Goal: Task Accomplishment & Management: Use online tool/utility

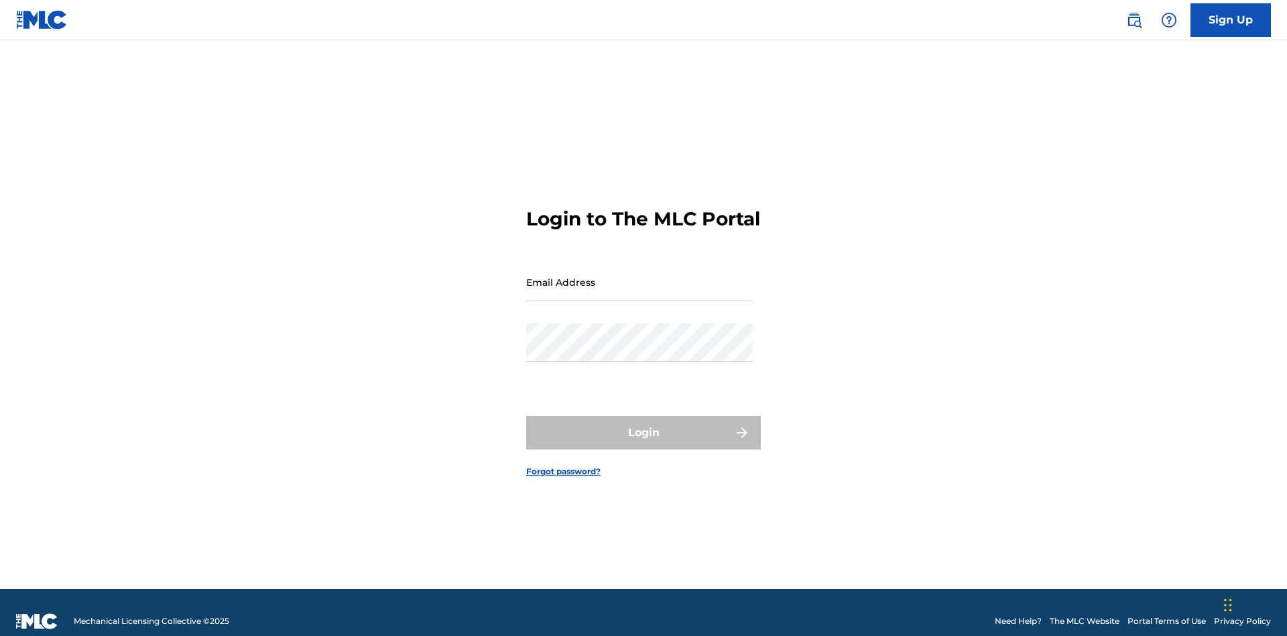
scroll to position [17, 0]
type input "[EMAIL_ADDRESS][DOMAIN_NAME]"
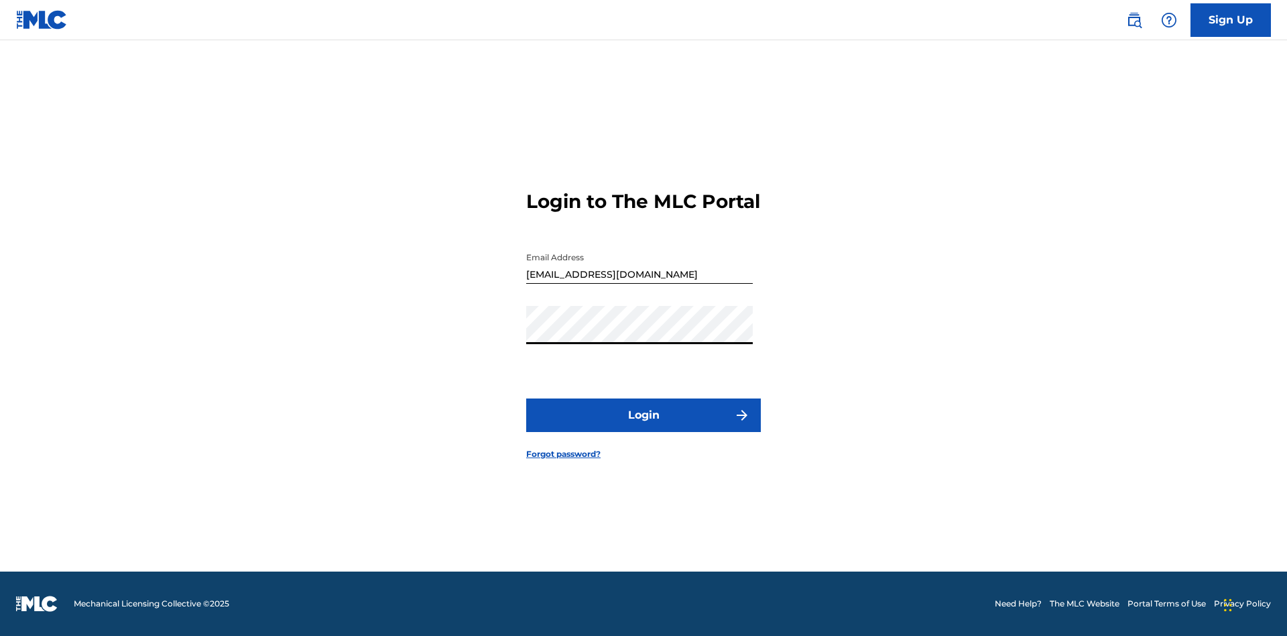
click at [644, 426] on button "Login" at bounding box center [643, 415] width 235 height 34
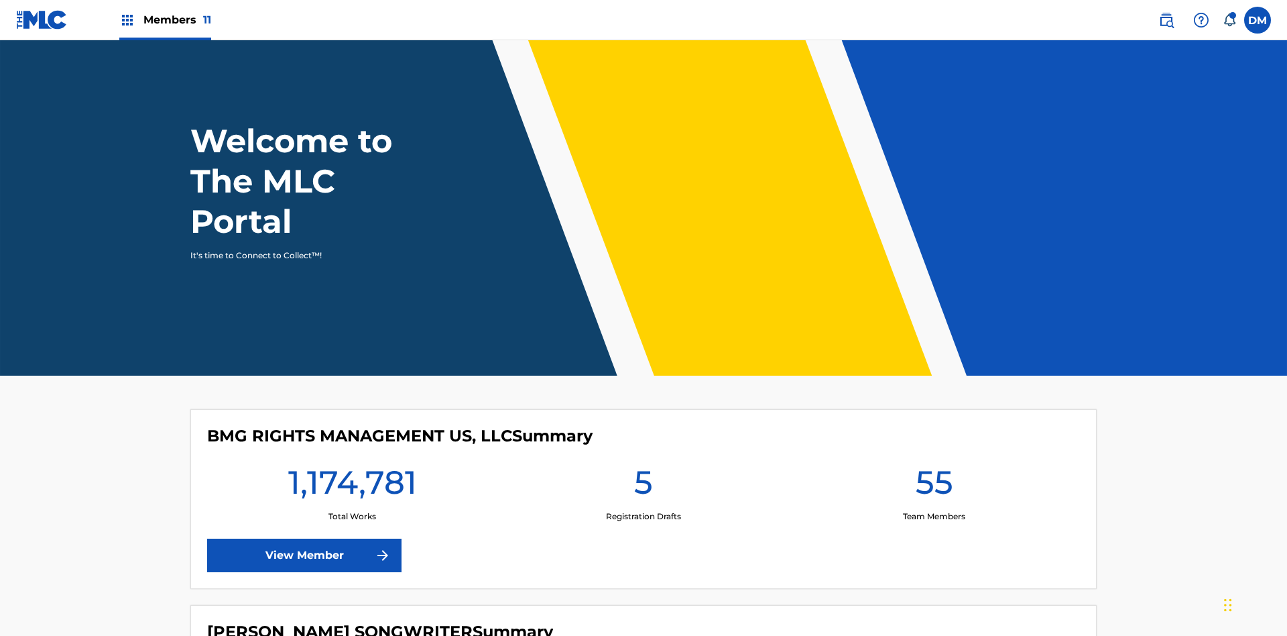
click at [165, 19] on span "Members 11" at bounding box center [177, 19] width 68 height 15
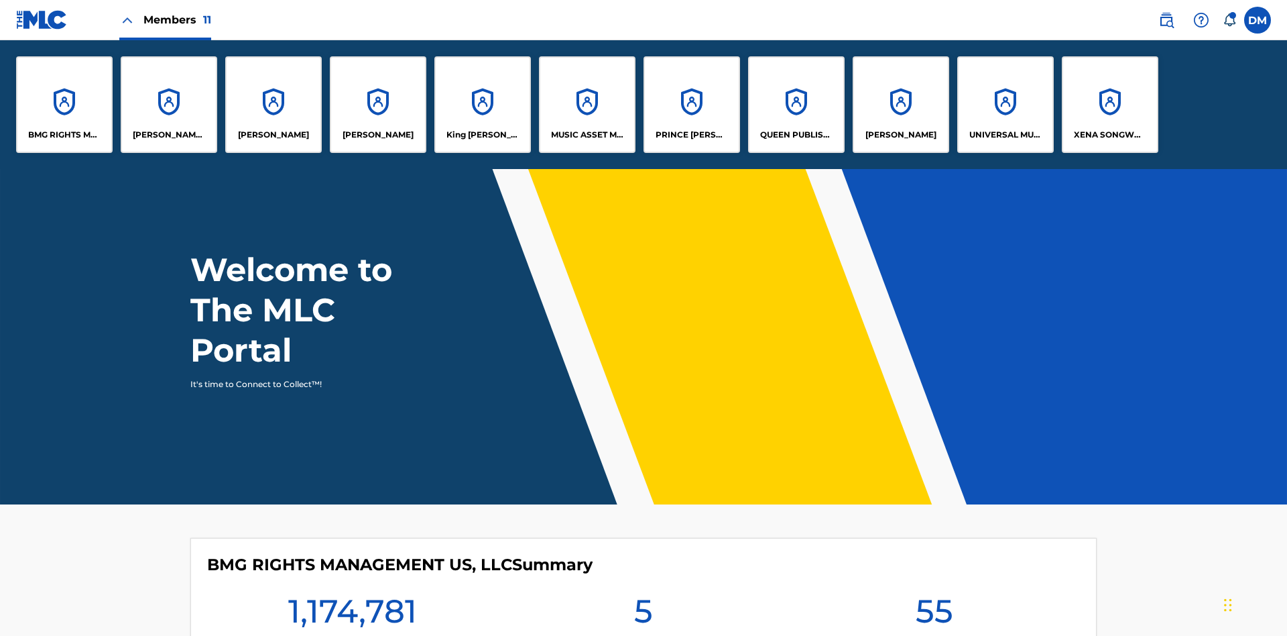
click at [482, 135] on p "King [PERSON_NAME]" at bounding box center [483, 135] width 73 height 12
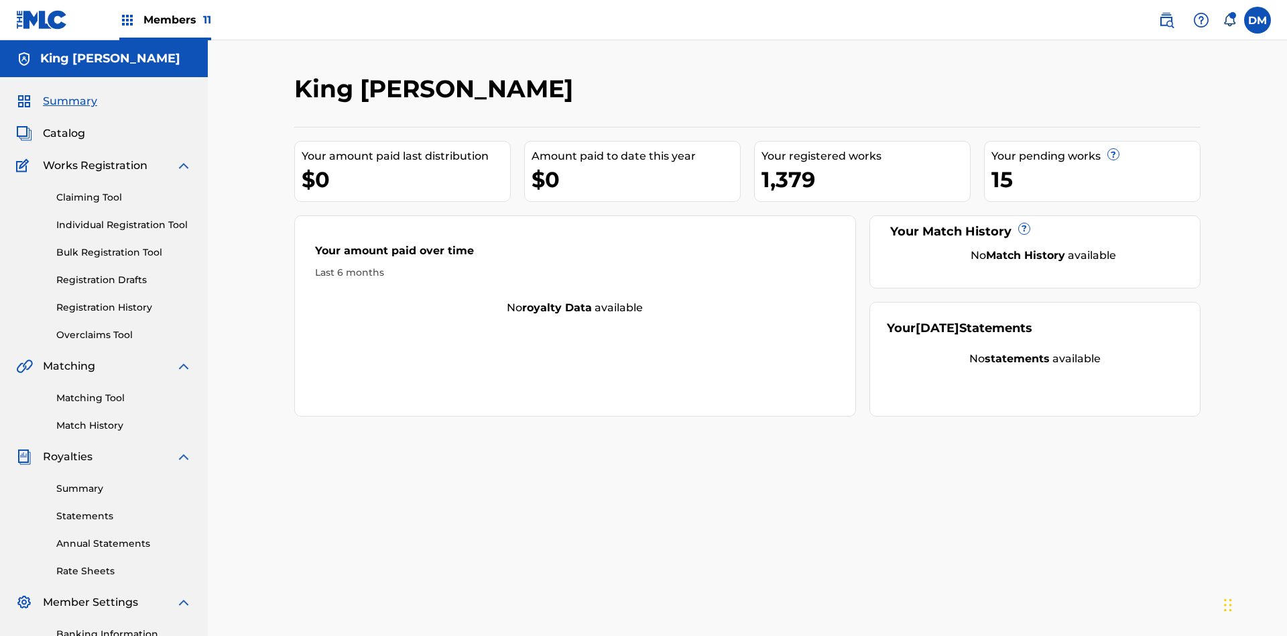
click at [124, 328] on link "Overclaims Tool" at bounding box center [123, 335] width 135 height 14
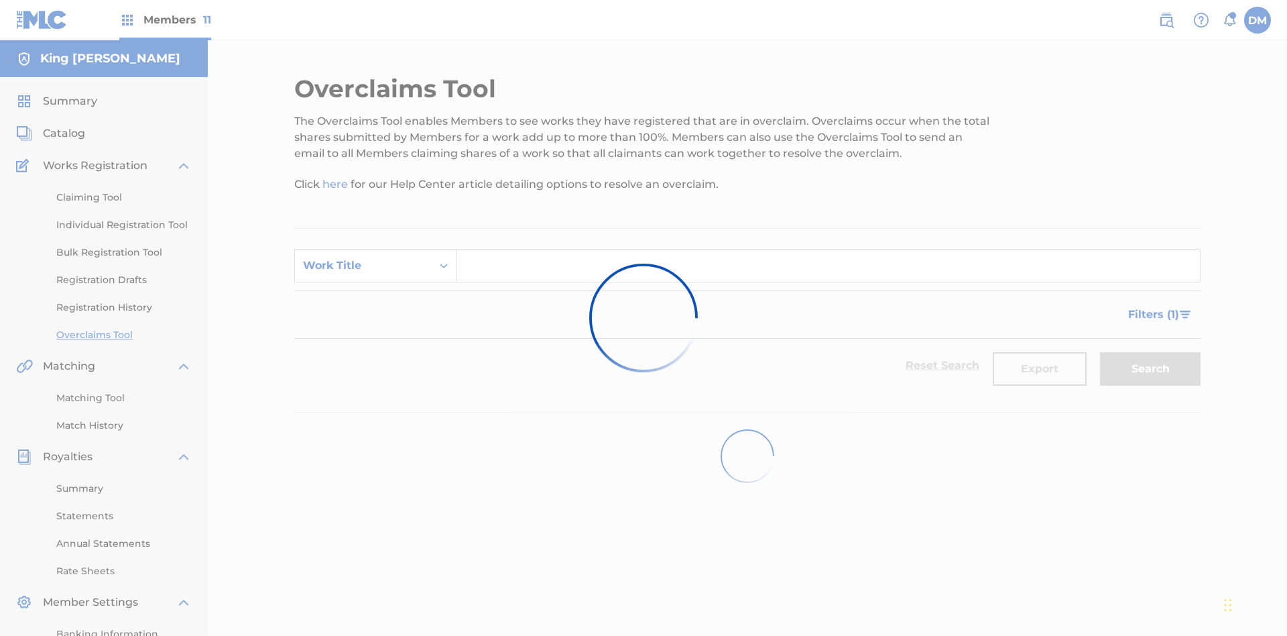
click at [1153, 306] on span "Filters ( 1 )" at bounding box center [1153, 314] width 51 height 16
click at [0, 0] on div "Search Form" at bounding box center [0, 0] width 0 height 0
click at [0, 0] on button "Apply Filters" at bounding box center [0, 0] width 0 height 0
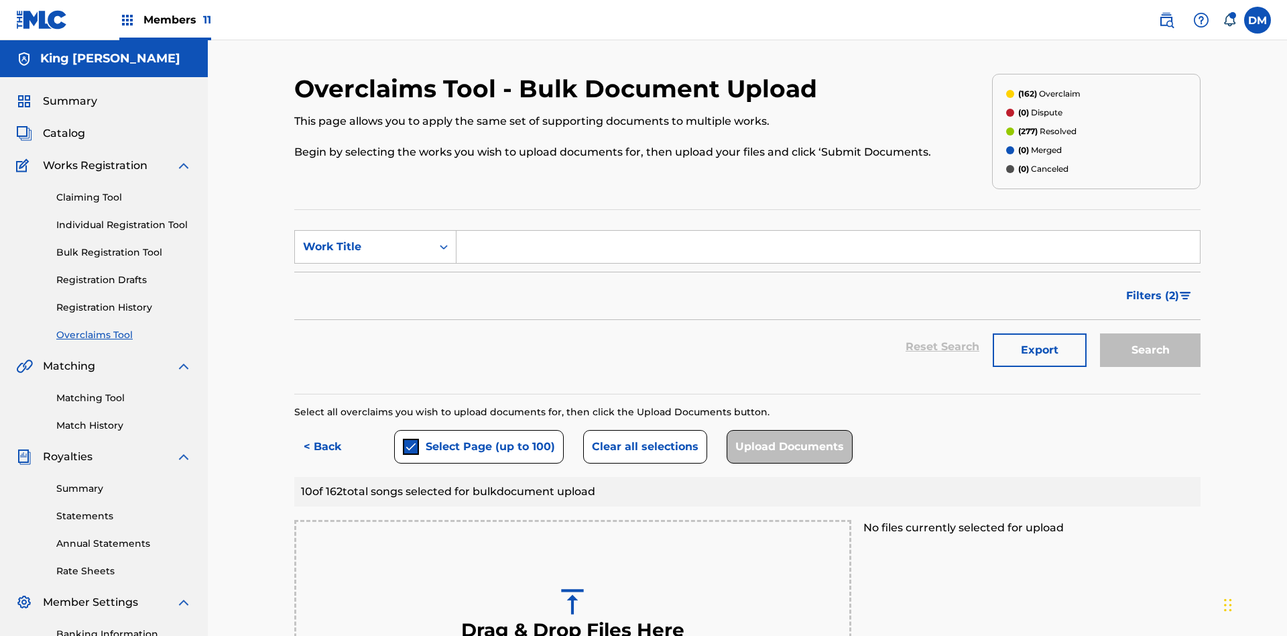
click at [643, 430] on button "Clear all selections" at bounding box center [645, 447] width 124 height 34
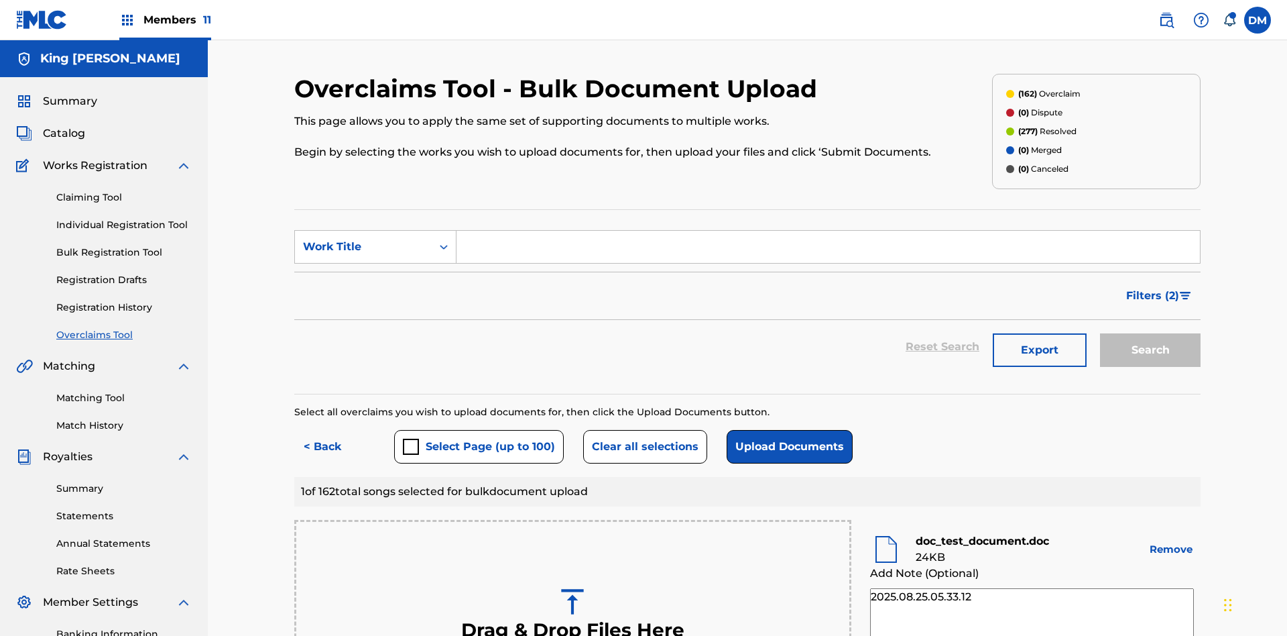
type textarea "2025.08.25.05.33.12"
type textarea "2025.08.25.05.33.13"
click at [787, 430] on button "Upload Documents" at bounding box center [790, 447] width 126 height 34
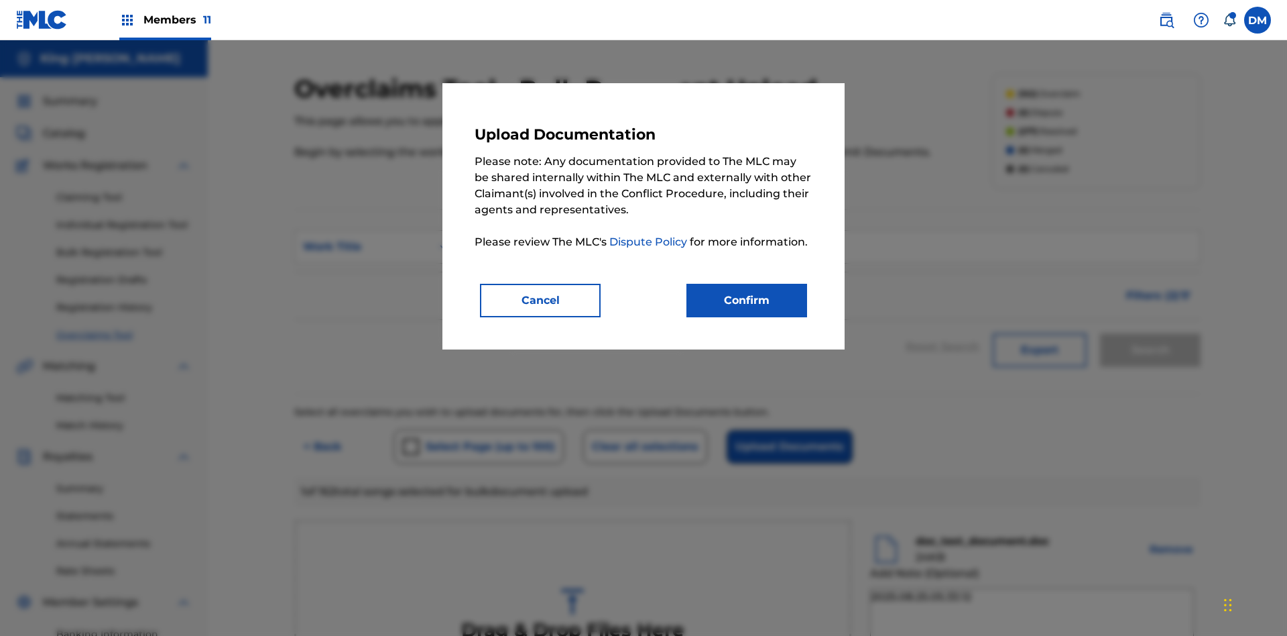
click at [747, 300] on button "Confirm" at bounding box center [747, 301] width 121 height 34
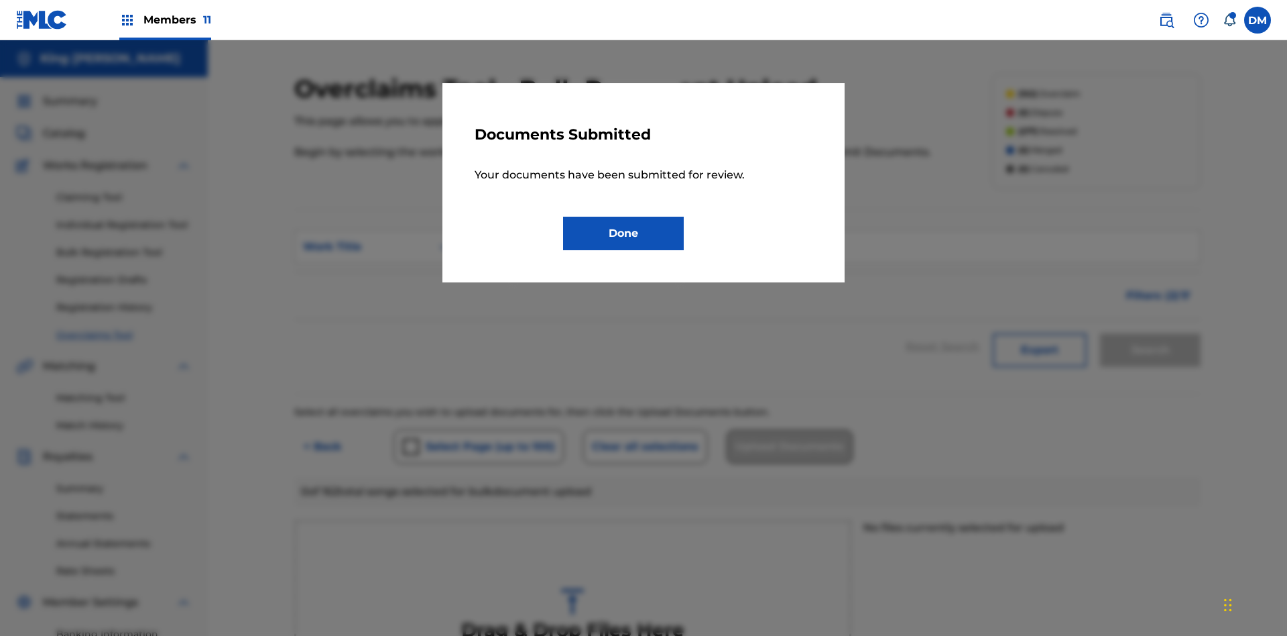
scroll to position [552, 0]
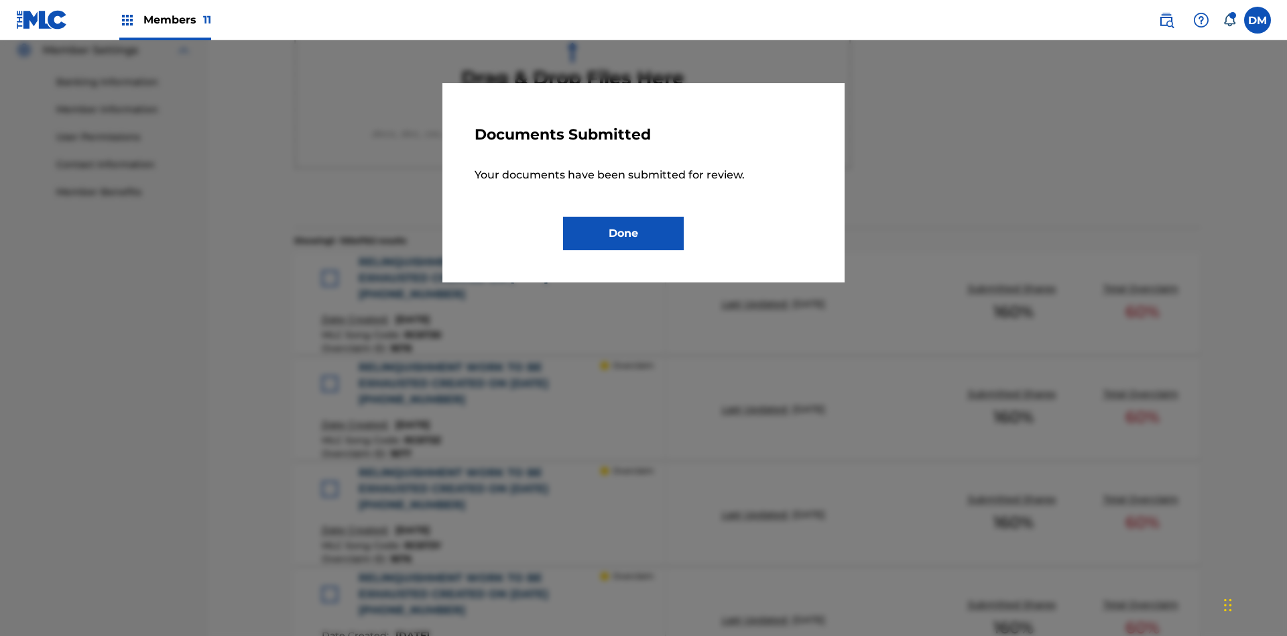
click at [624, 233] on button "Done" at bounding box center [623, 234] width 121 height 34
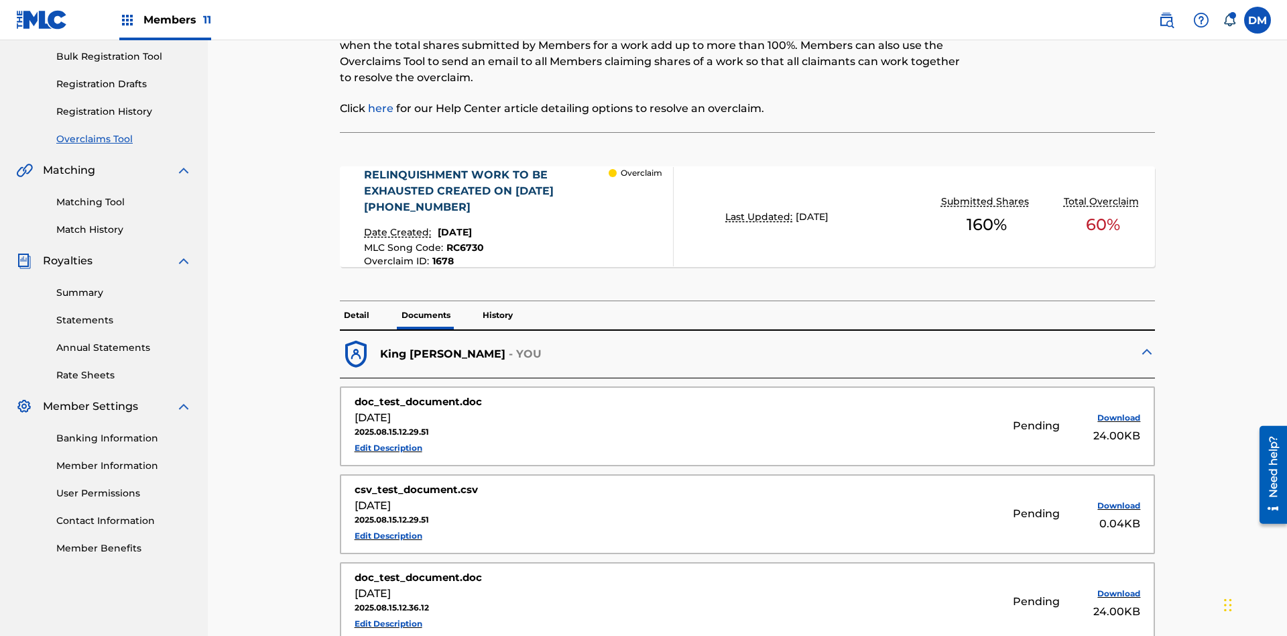
click at [497, 301] on p "History" at bounding box center [498, 315] width 38 height 28
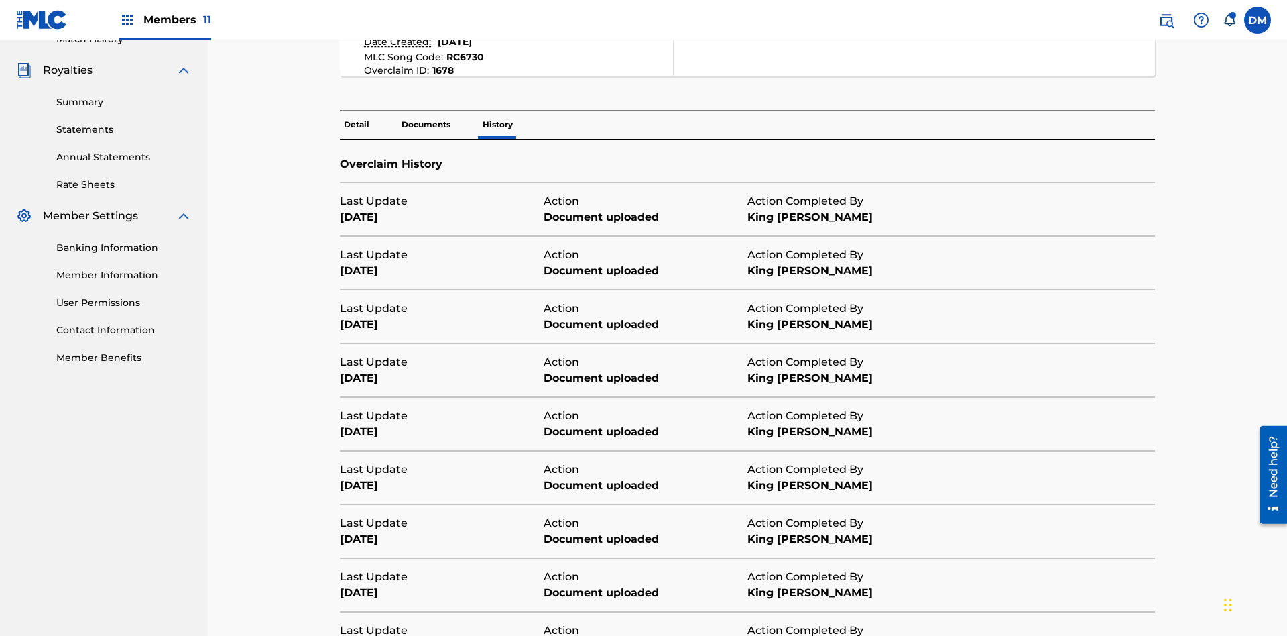
scroll to position [485, 0]
